Goal: Task Accomplishment & Management: Manage account settings

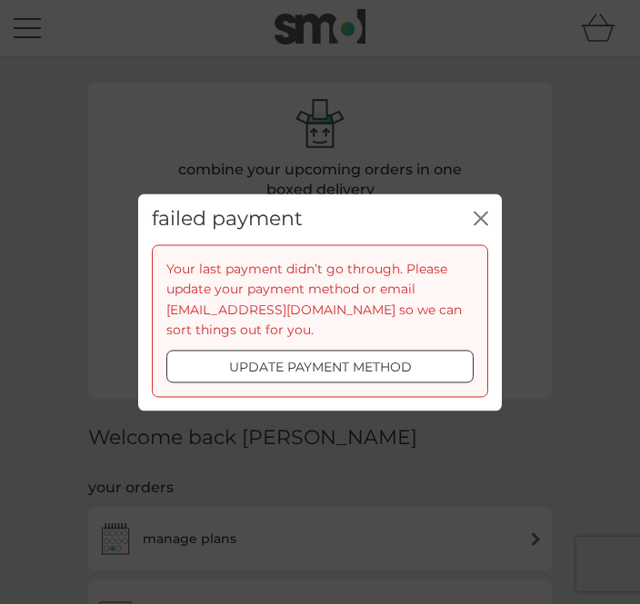
click at [300, 372] on div at bounding box center [298, 366] width 11 height 11
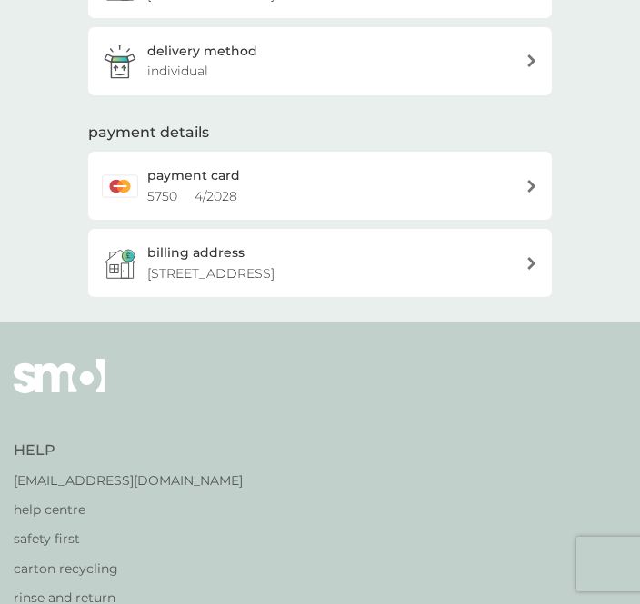
scroll to position [427, 0]
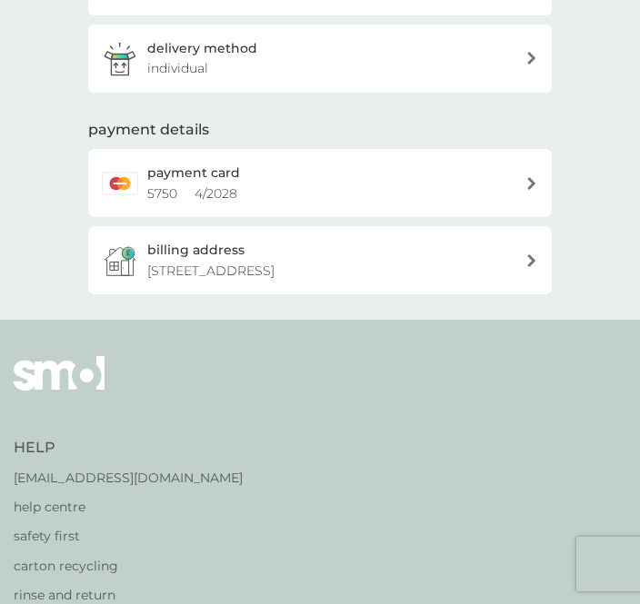
click at [161, 183] on h2 "payment card" at bounding box center [193, 173] width 93 height 20
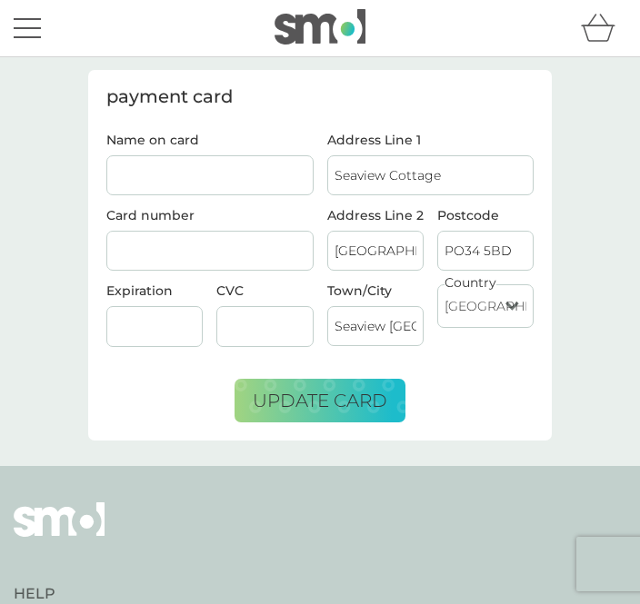
click at [194, 176] on input "Name on card" at bounding box center [209, 175] width 207 height 40
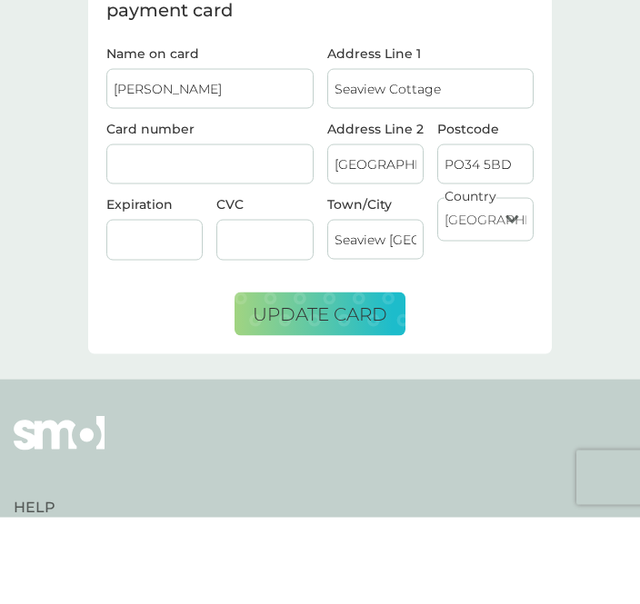
type input "Mrs Paula A Reed"
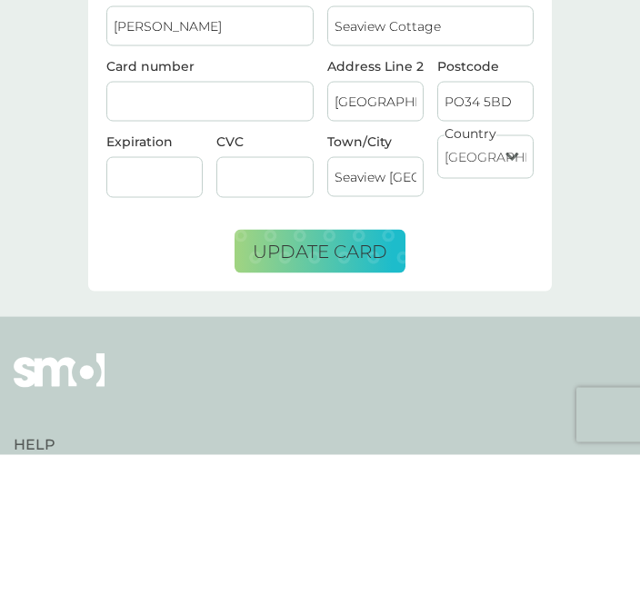
click at [143, 306] on div at bounding box center [154, 326] width 96 height 41
click at [307, 390] on span "update card" at bounding box center [320, 401] width 134 height 22
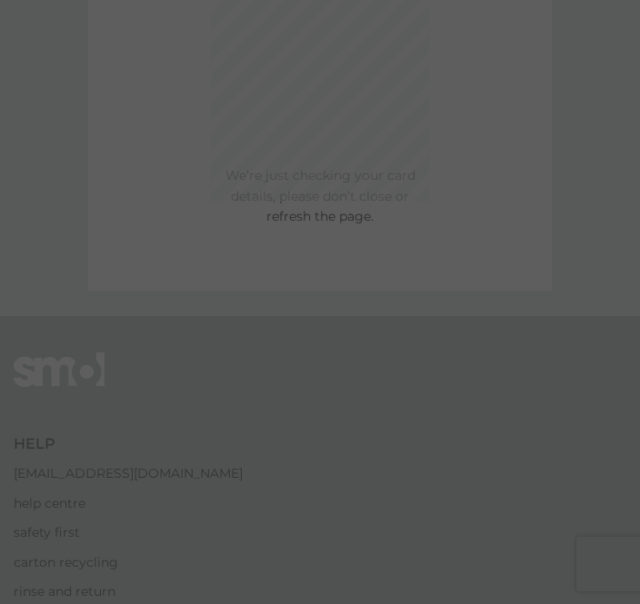
scroll to position [149, 0]
